Goal: Find specific page/section

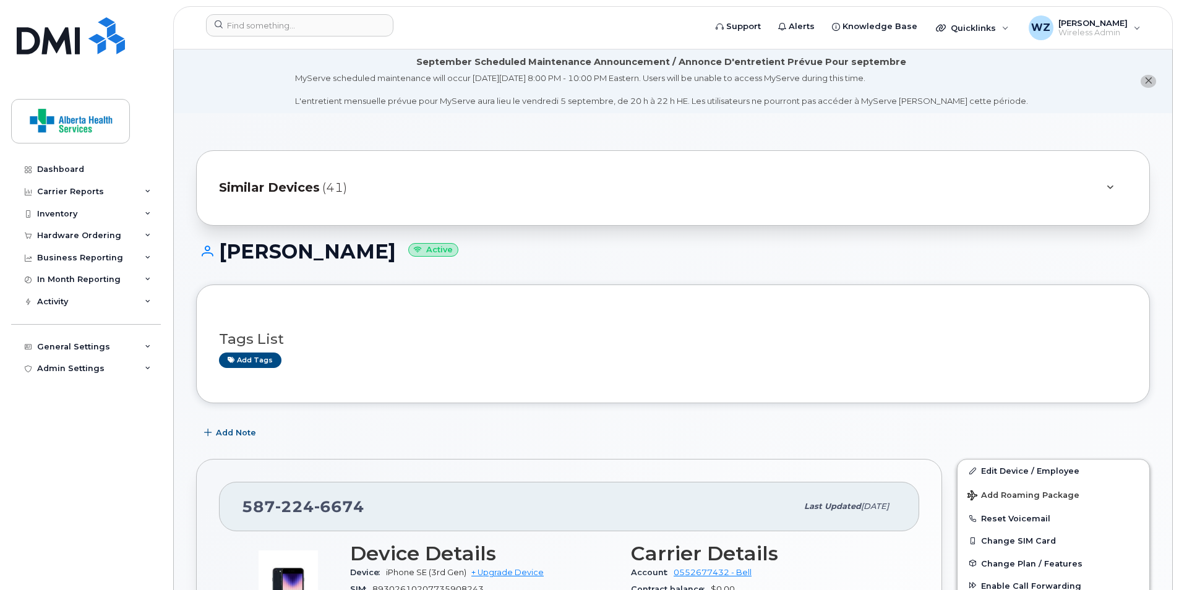
scroll to position [353, 0]
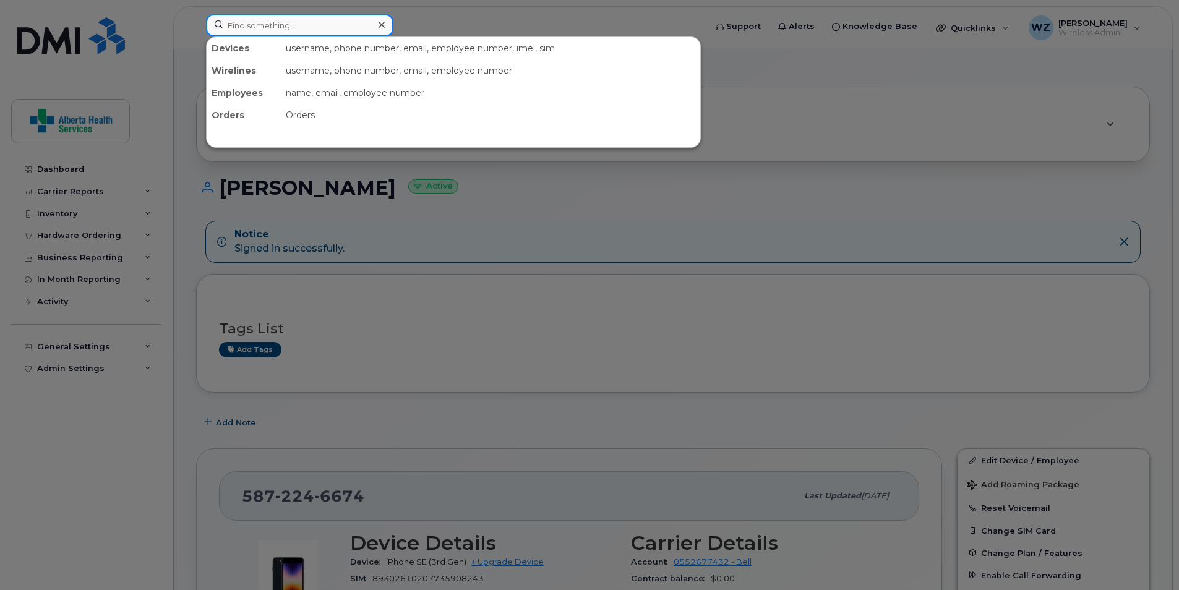
paste input "4038691700"
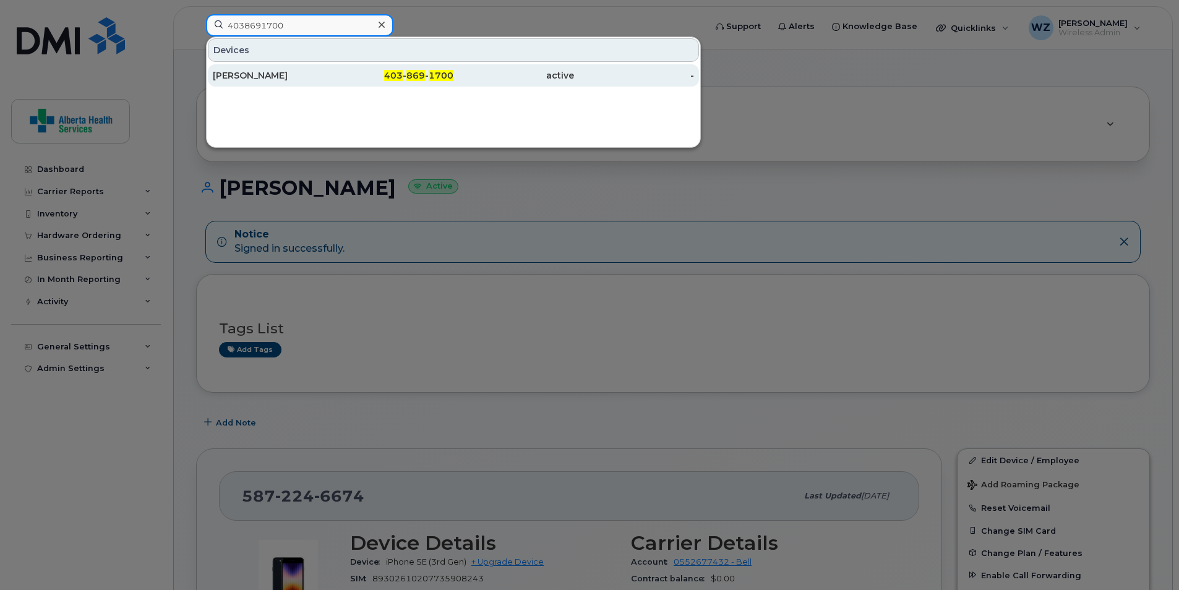
type input "4038691700"
click at [353, 80] on div "403 - 869 - 1700" at bounding box center [393, 75] width 121 height 12
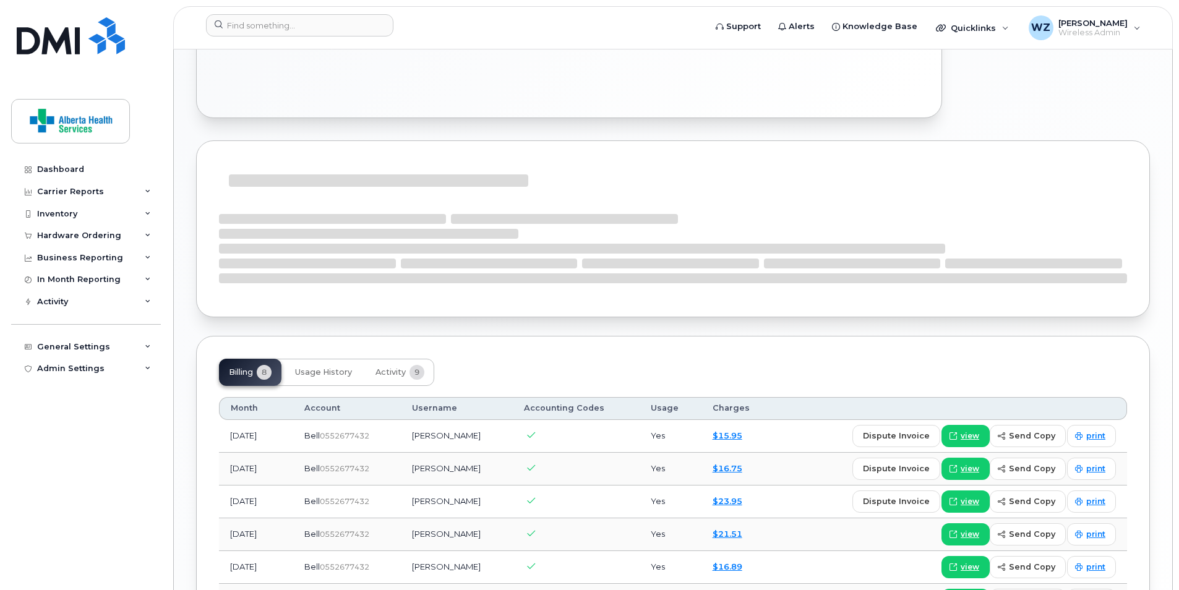
scroll to position [433, 0]
